Goal: Information Seeking & Learning: Check status

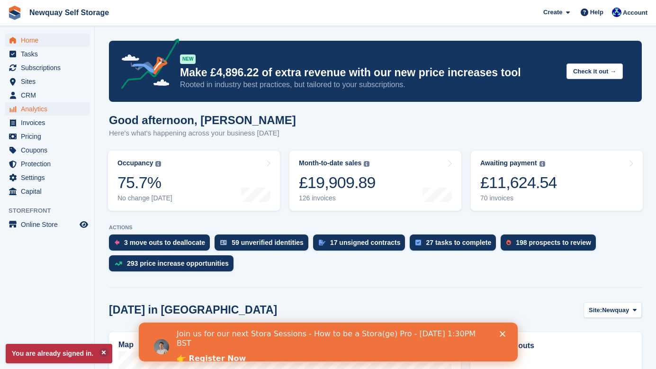
click at [37, 109] on span "Analytics" at bounding box center [49, 108] width 57 height 13
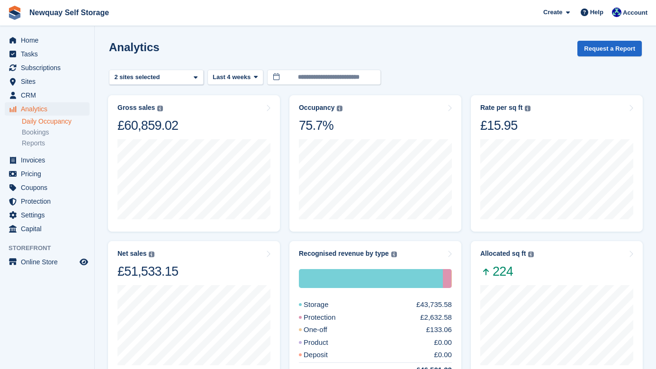
click at [63, 123] on link "Daily Occupancy" at bounding box center [56, 121] width 68 height 9
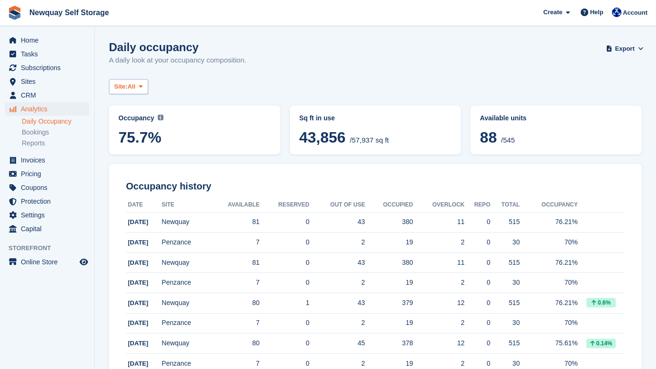
click at [142, 88] on icon at bounding box center [141, 86] width 4 height 6
click at [144, 140] on link "Penzance" at bounding box center [154, 142] width 82 height 17
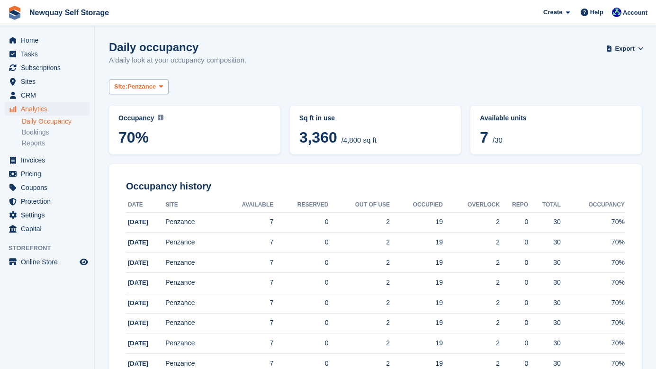
click at [156, 90] on span "Penzance" at bounding box center [141, 86] width 28 height 9
click at [151, 112] on link "All" at bounding box center [154, 108] width 82 height 17
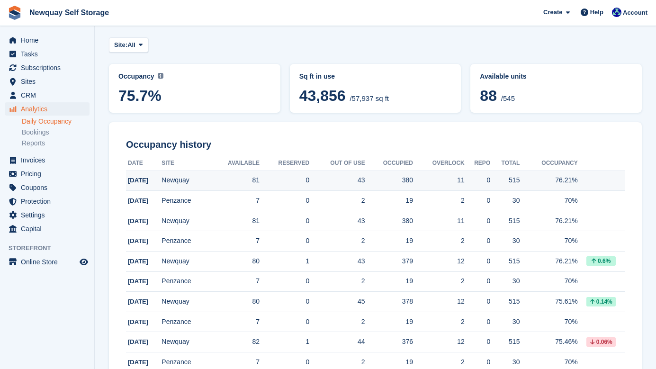
scroll to position [48, 0]
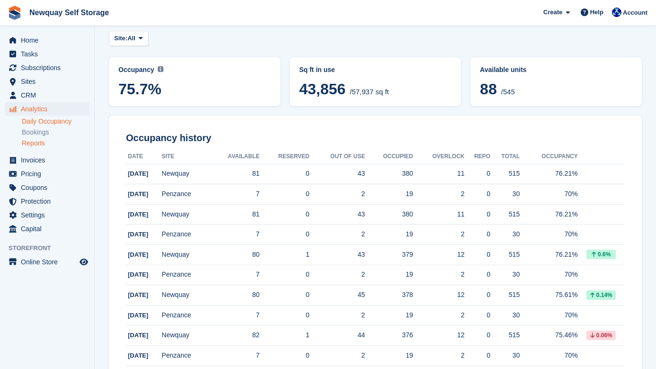
click at [52, 142] on link "Reports" at bounding box center [56, 143] width 68 height 9
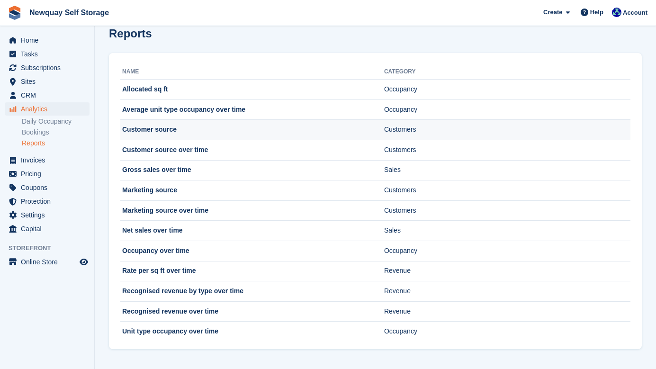
scroll to position [14, 0]
